Goal: Browse casually

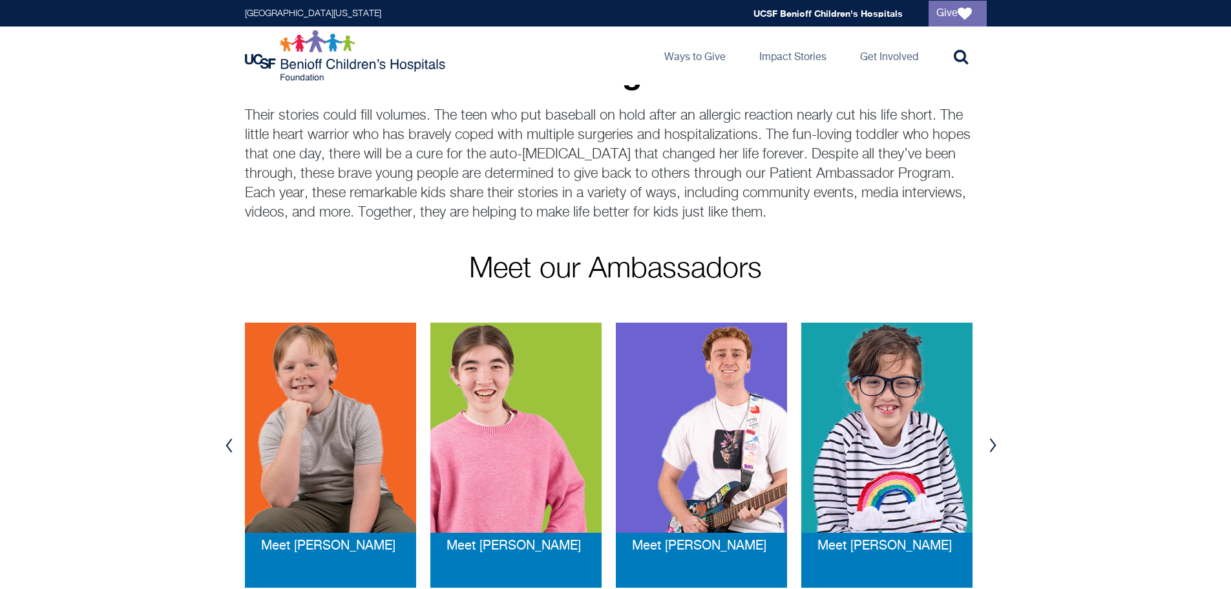
scroll to position [65, 0]
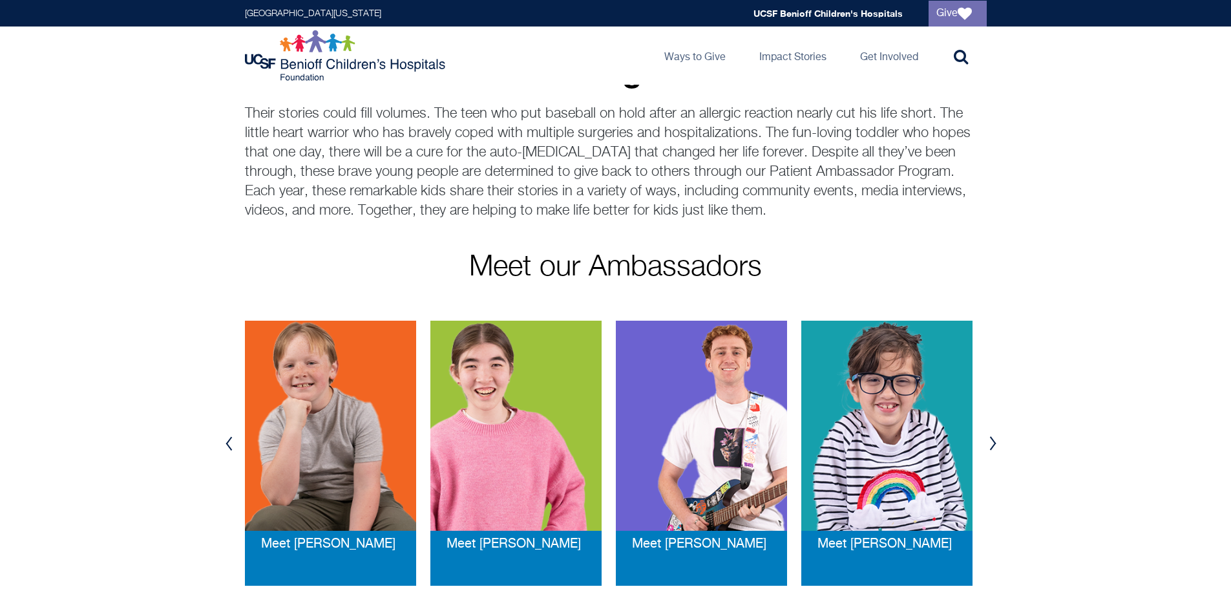
click at [231, 444] on button "Previous" at bounding box center [229, 443] width 19 height 39
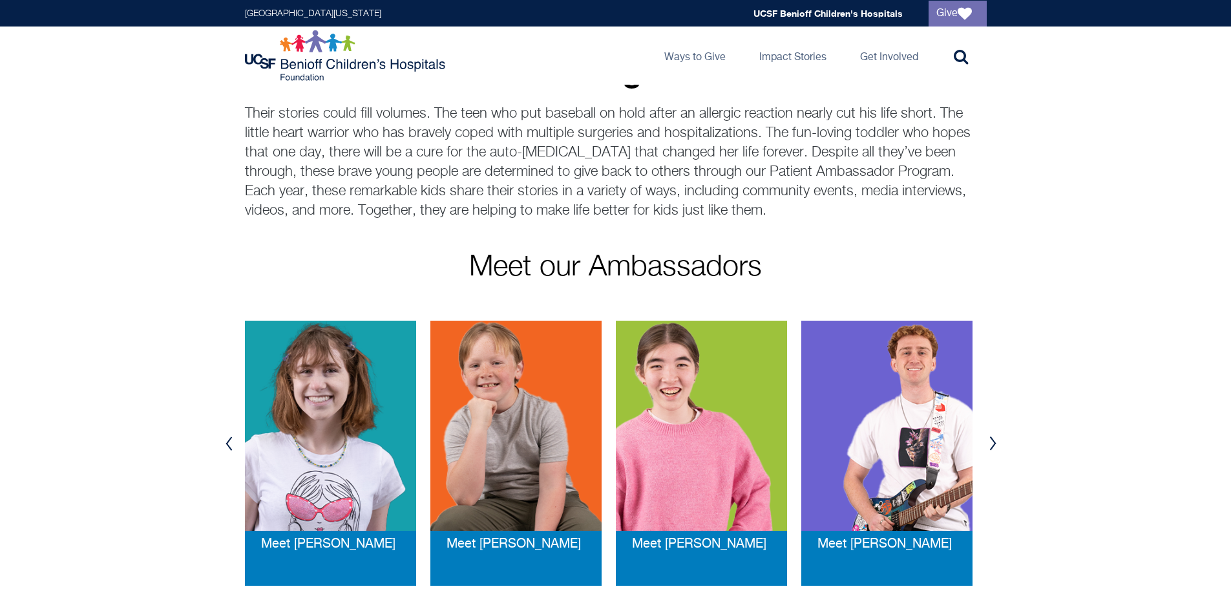
click at [231, 444] on button "Previous" at bounding box center [229, 443] width 19 height 39
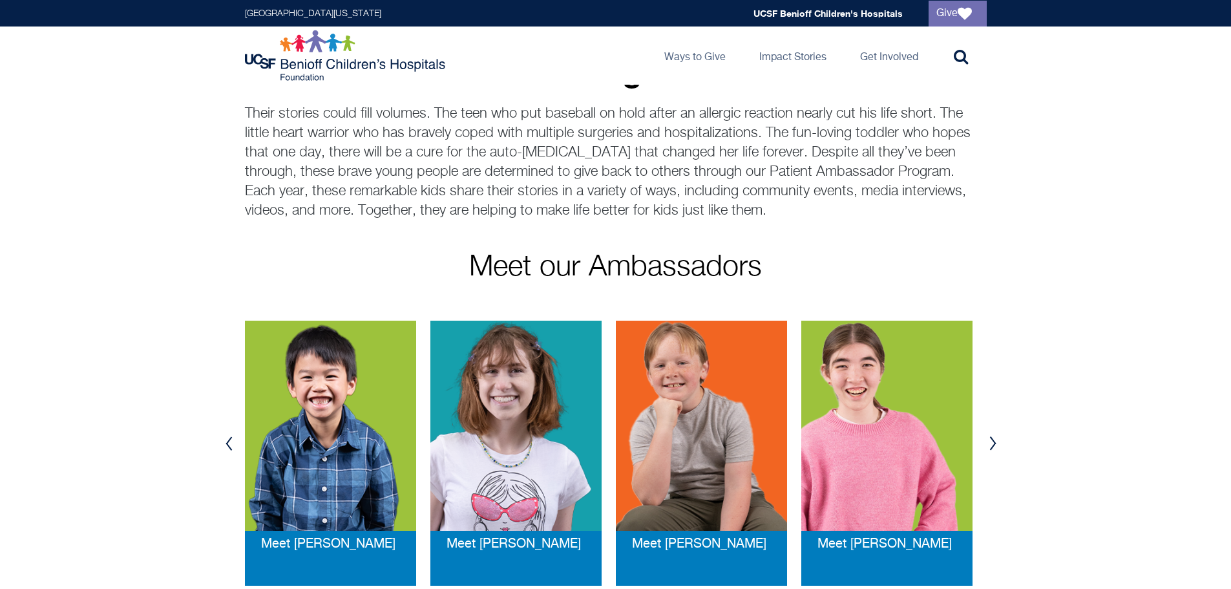
click at [231, 444] on button "Previous" at bounding box center [229, 443] width 19 height 39
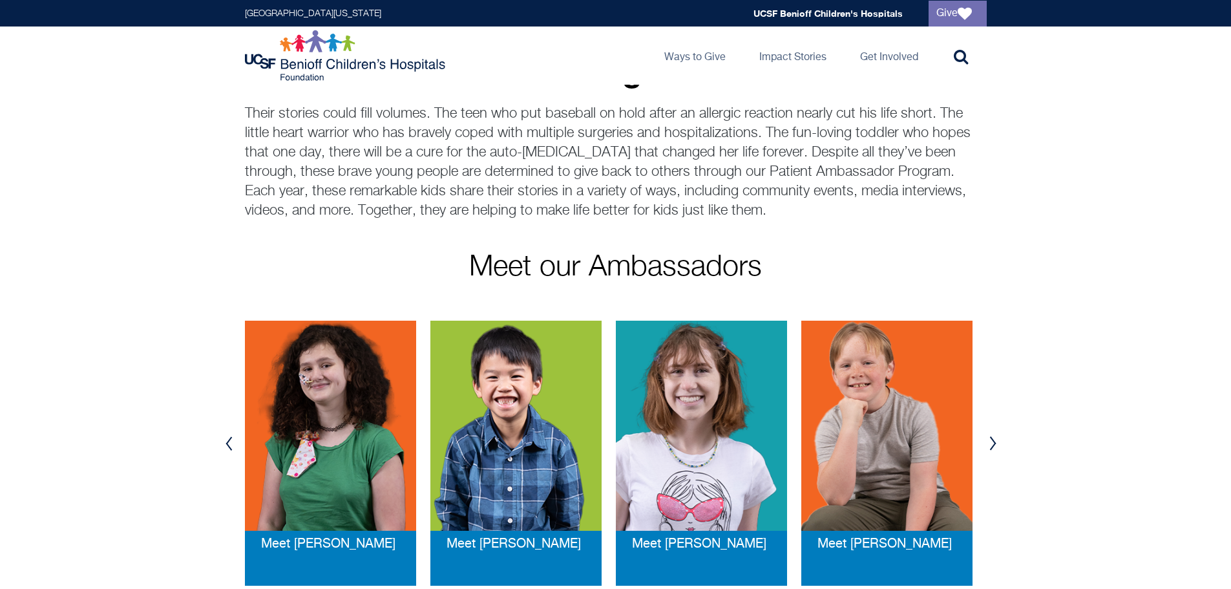
click at [231, 444] on button "Previous" at bounding box center [229, 443] width 19 height 39
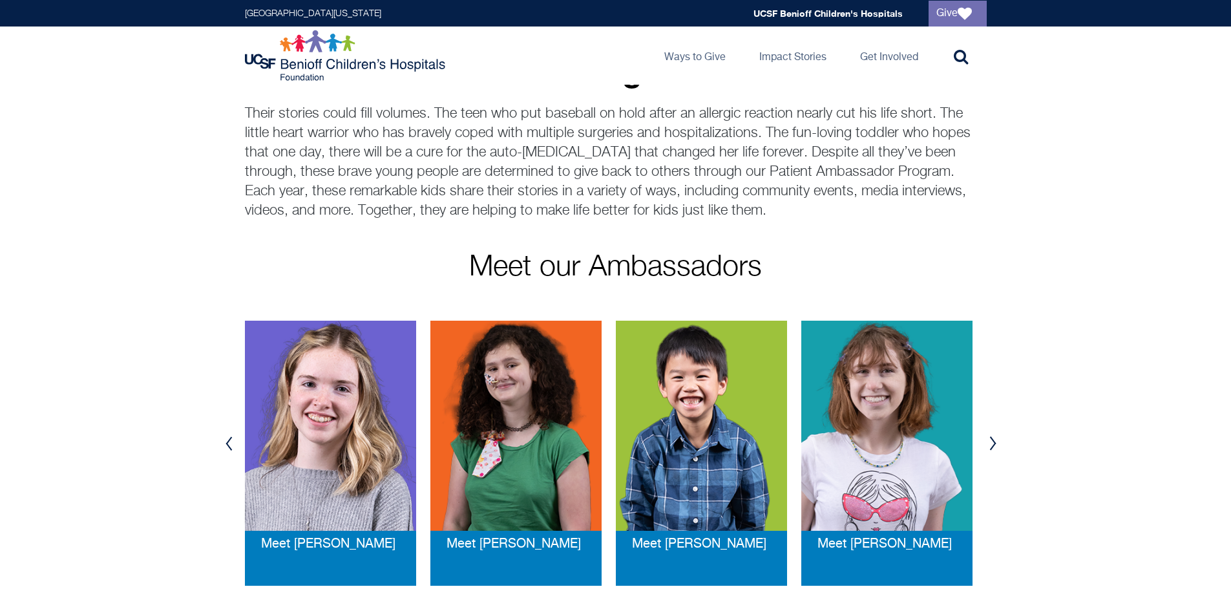
click at [231, 444] on button "Previous" at bounding box center [229, 443] width 19 height 39
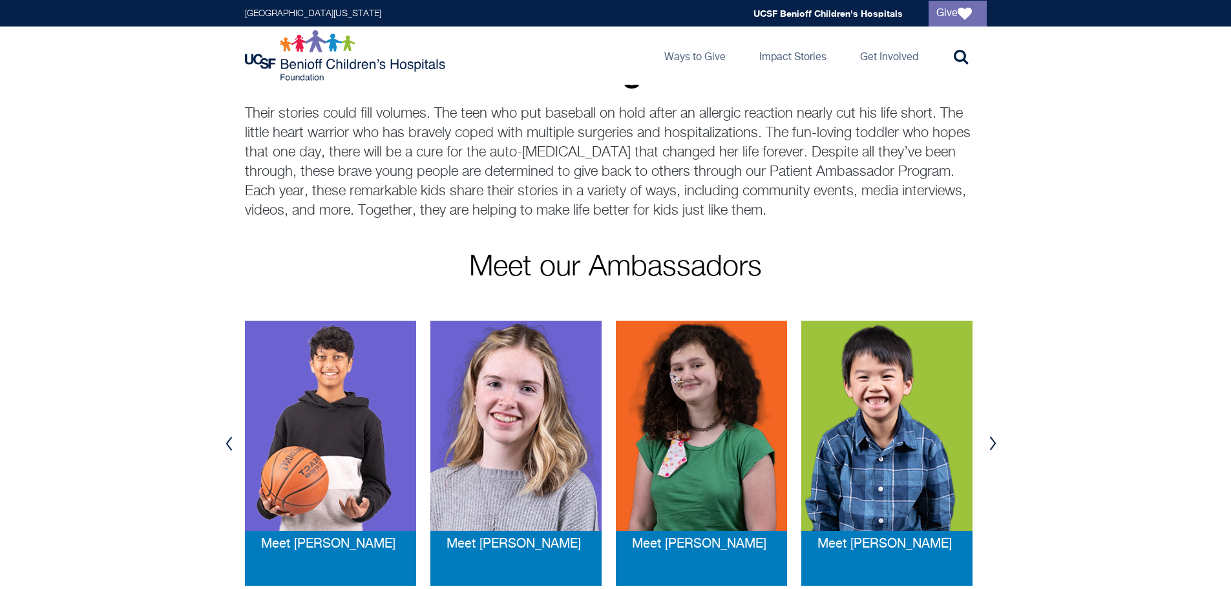
click at [231, 444] on button "Previous" at bounding box center [229, 443] width 19 height 39
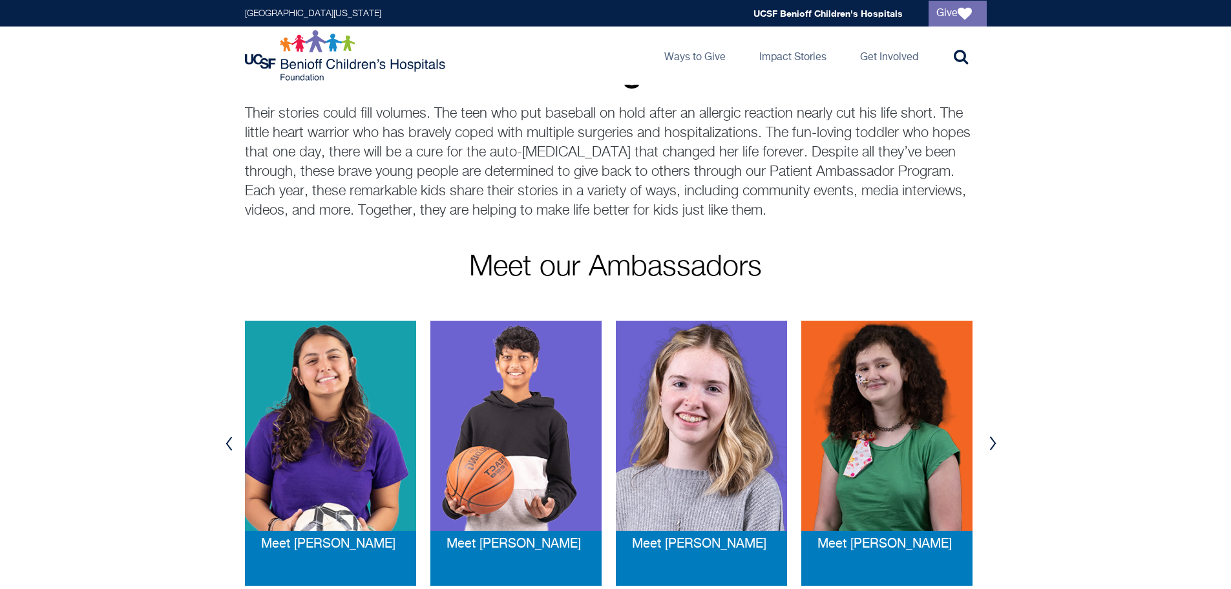
click at [231, 444] on button "Previous" at bounding box center [229, 443] width 19 height 39
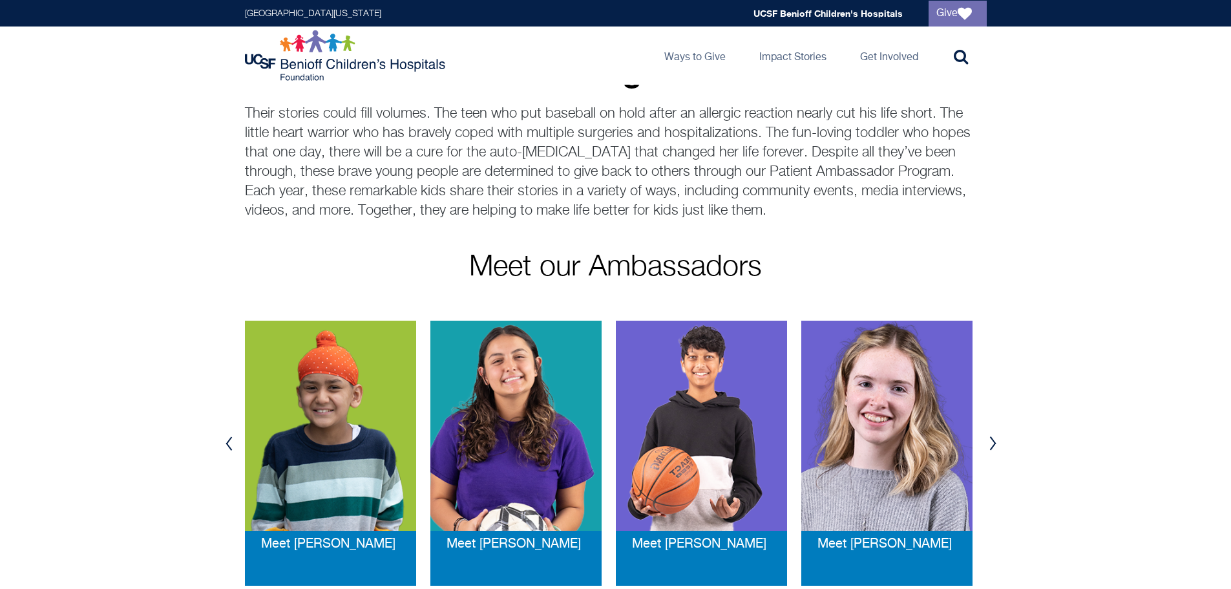
click at [231, 444] on button "Previous" at bounding box center [229, 443] width 19 height 39
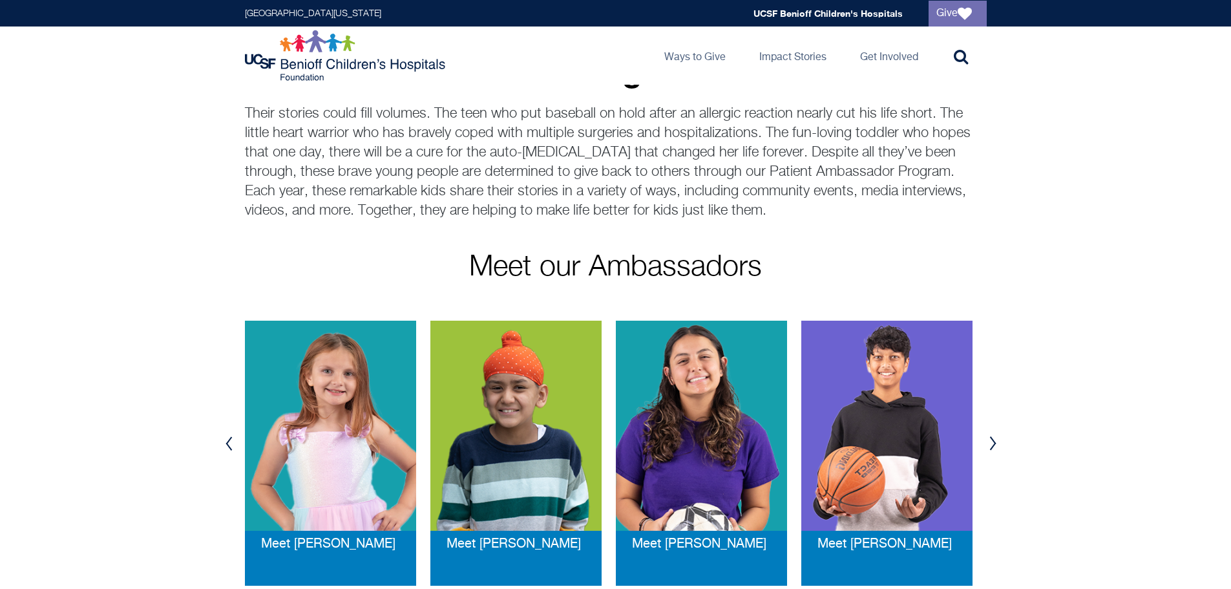
click at [231, 444] on button "Previous" at bounding box center [229, 443] width 19 height 39
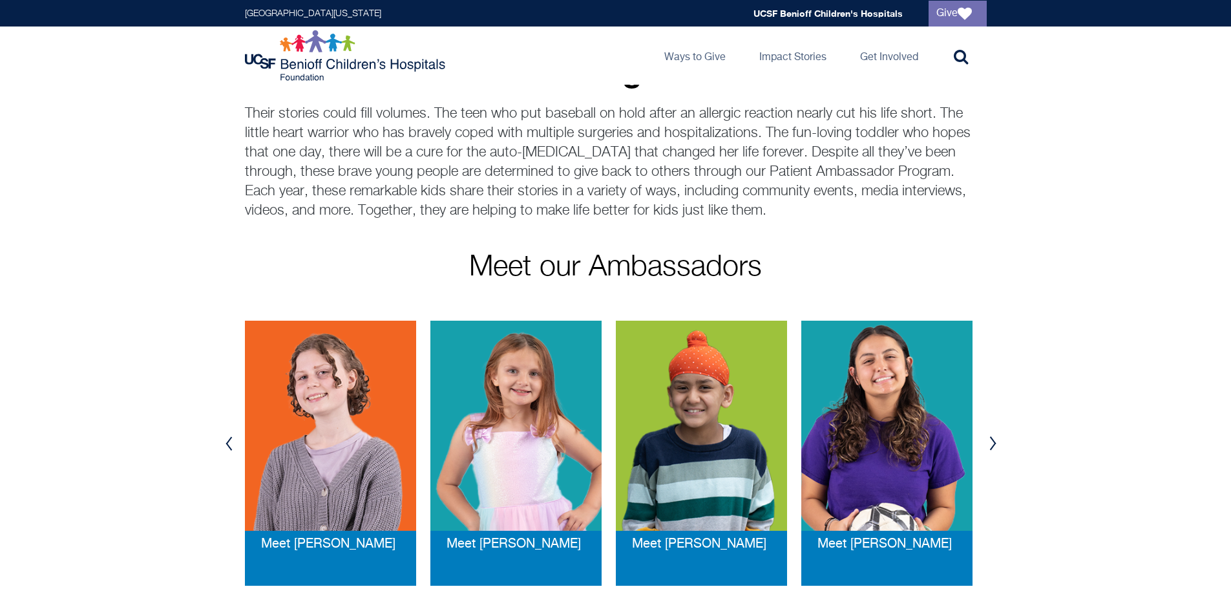
click at [231, 444] on button "Previous" at bounding box center [229, 443] width 19 height 39
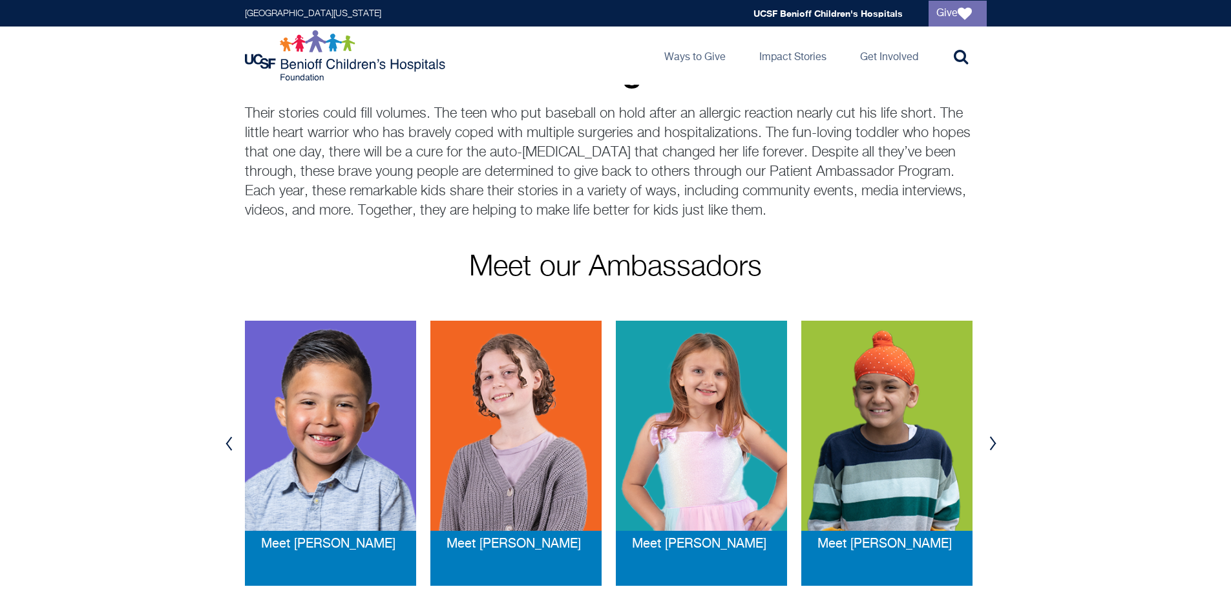
click at [231, 444] on button "Previous" at bounding box center [229, 443] width 19 height 39
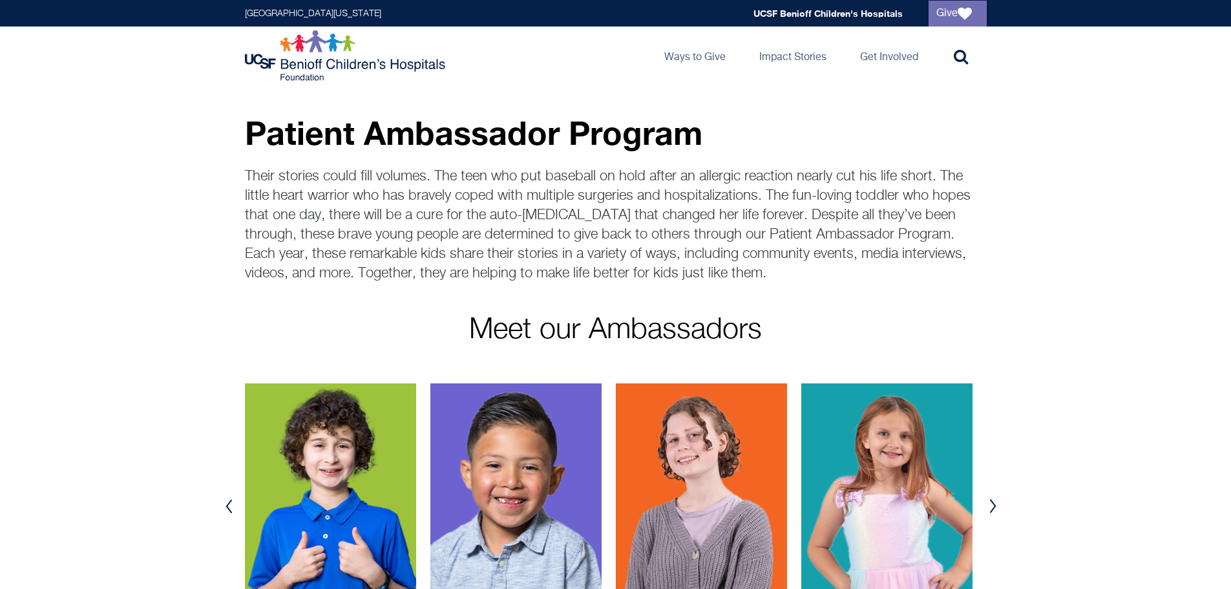
scroll to position [0, 0]
